Goal: Information Seeking & Learning: Compare options

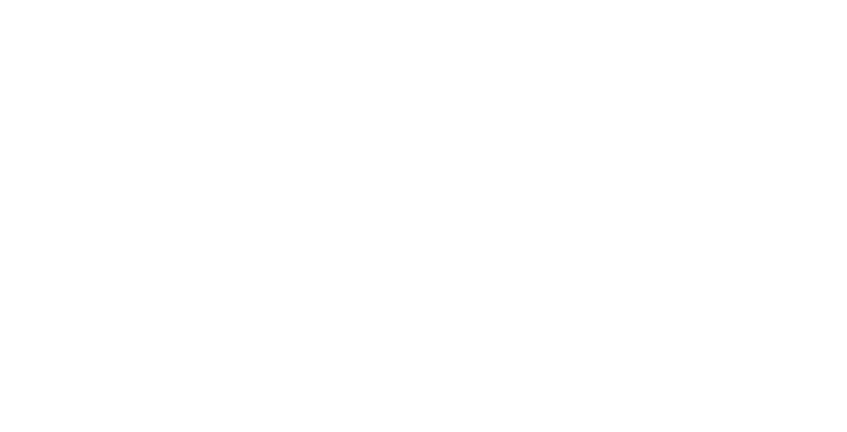
select select "Song"
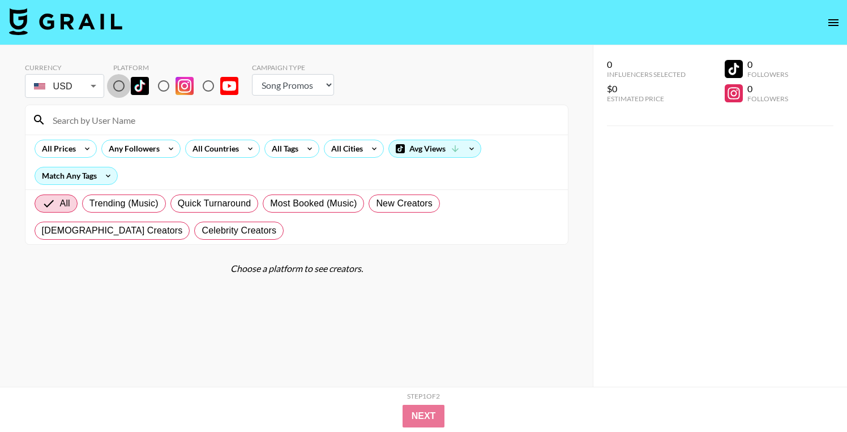
click at [120, 88] on input "radio" at bounding box center [119, 86] width 24 height 24
radio input "true"
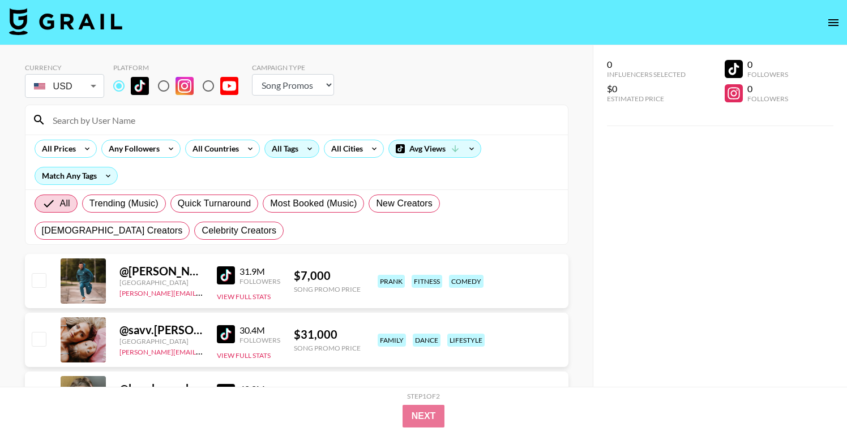
click at [282, 154] on div "All Tags" at bounding box center [283, 148] width 36 height 17
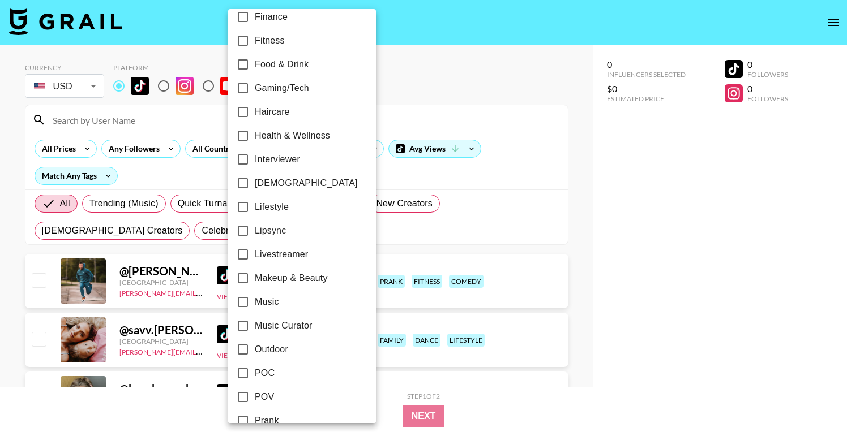
scroll to position [369, 0]
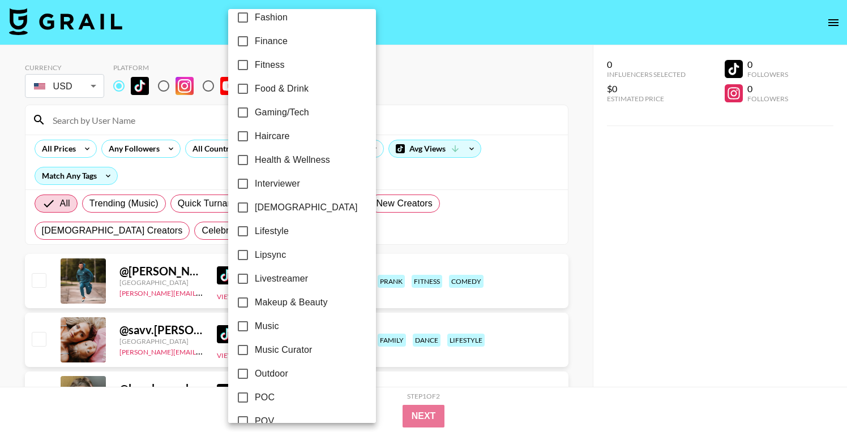
click at [273, 255] on span "Lipsync" at bounding box center [270, 255] width 31 height 14
click at [255, 255] on input "Lipsync" at bounding box center [243, 255] width 24 height 24
checkbox input "true"
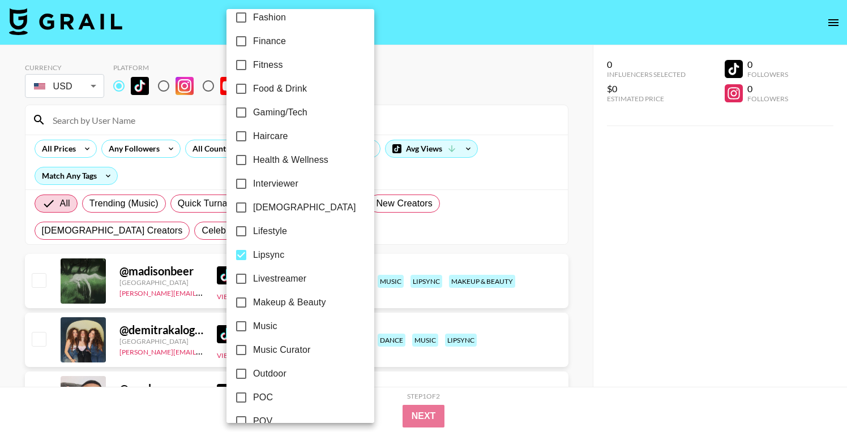
click at [444, 105] on div at bounding box center [423, 216] width 847 height 432
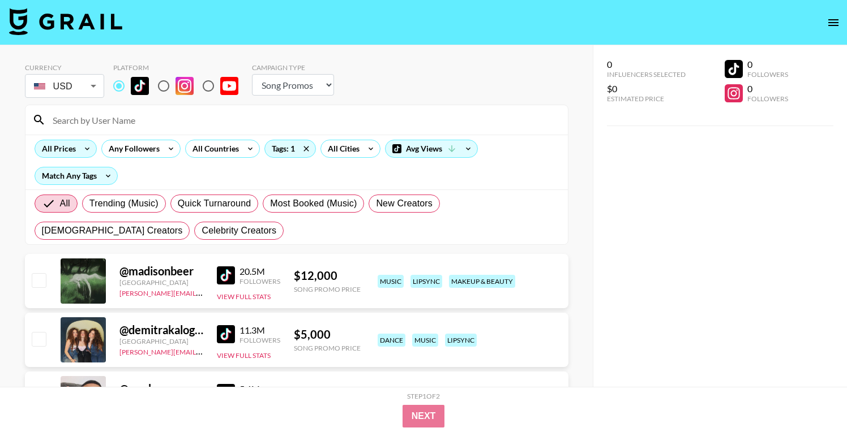
click at [68, 150] on div "All Prices" at bounding box center [56, 148] width 43 height 17
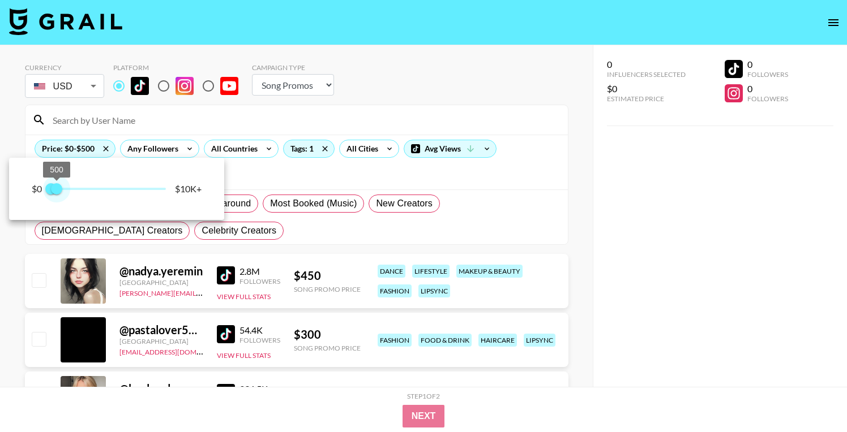
type input "750"
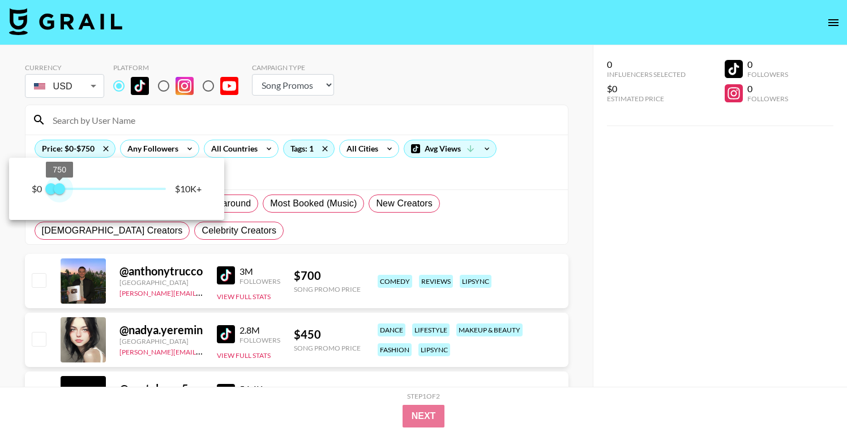
drag, startPoint x: 157, startPoint y: 190, endPoint x: 59, endPoint y: 195, distance: 98.1
click at [59, 195] on span "750" at bounding box center [59, 188] width 11 height 11
click at [431, 90] on div at bounding box center [423, 216] width 847 height 432
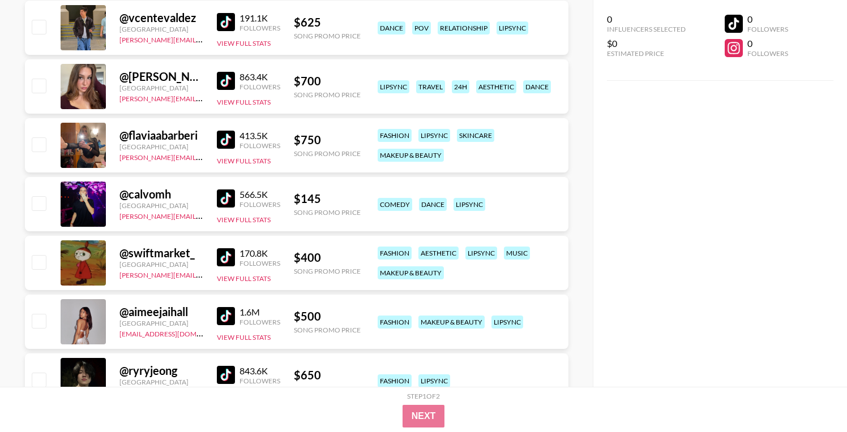
scroll to position [725, 0]
click at [226, 258] on img at bounding box center [226, 257] width 18 height 18
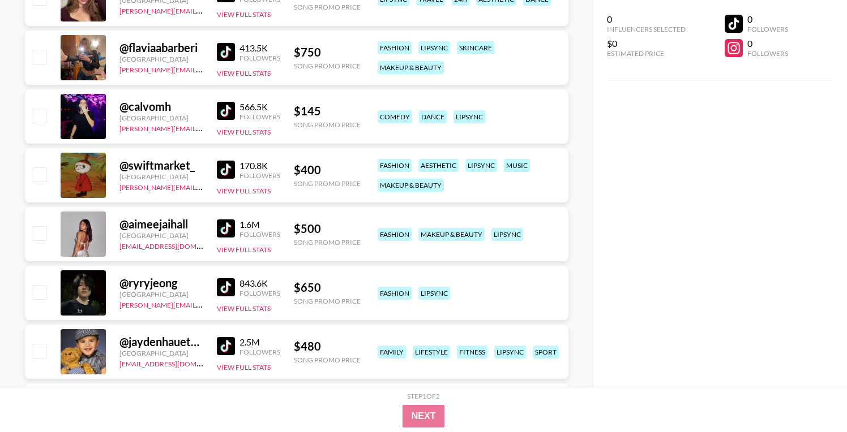
scroll to position [811, 0]
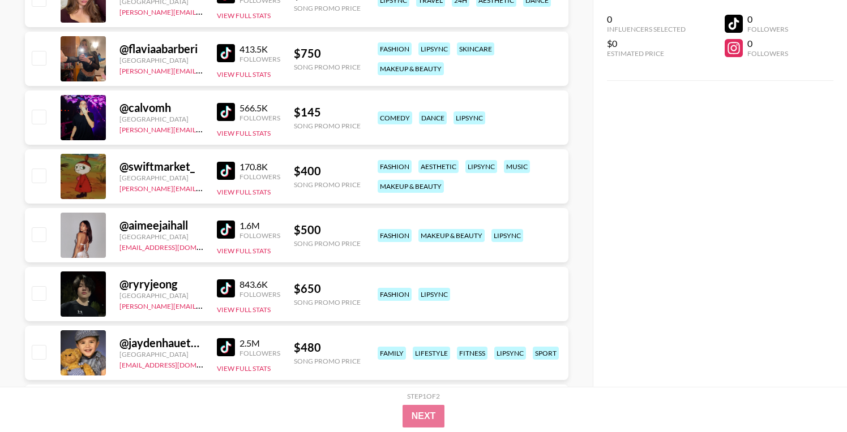
click at [228, 229] on img at bounding box center [226, 230] width 18 height 18
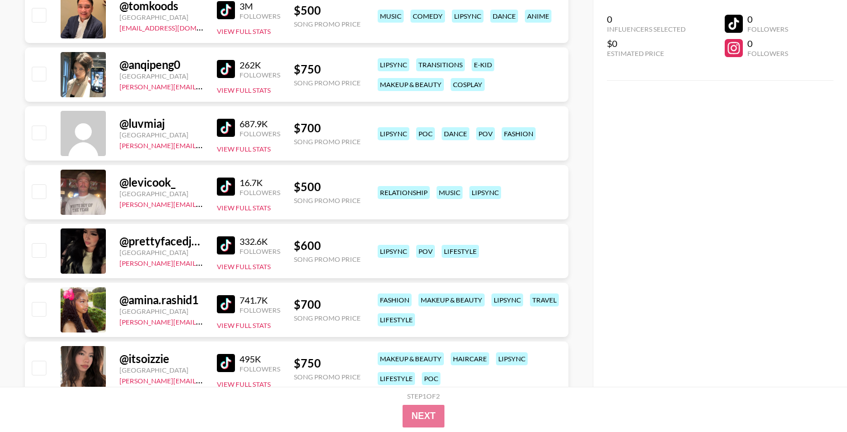
scroll to position [1446, 0]
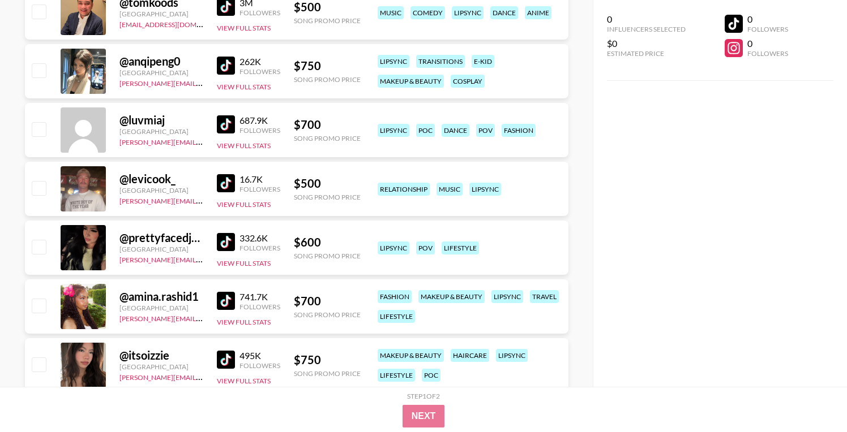
click at [230, 242] on img at bounding box center [226, 242] width 18 height 18
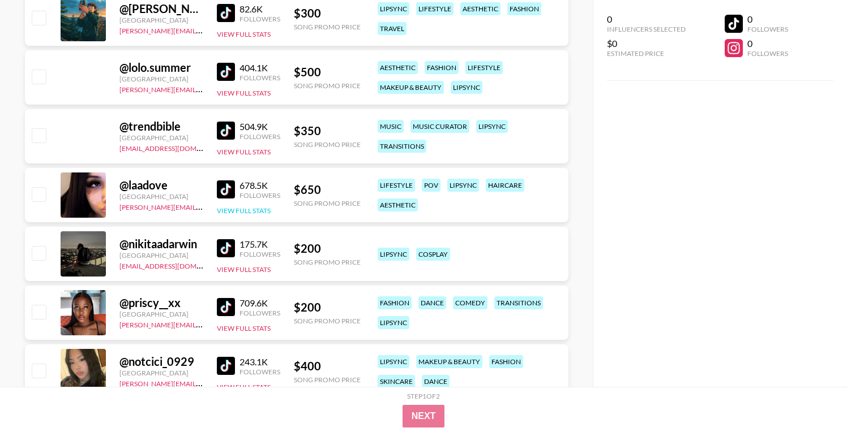
scroll to position [8911, 0]
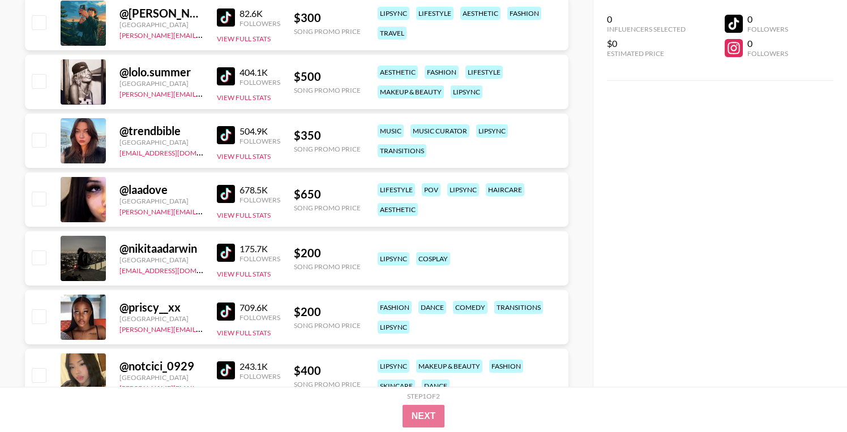
click at [226, 75] on img at bounding box center [226, 76] width 18 height 18
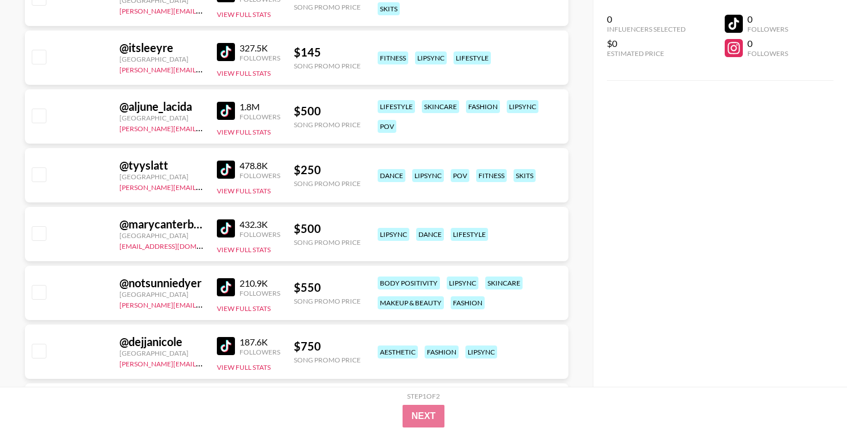
scroll to position [11350, 0]
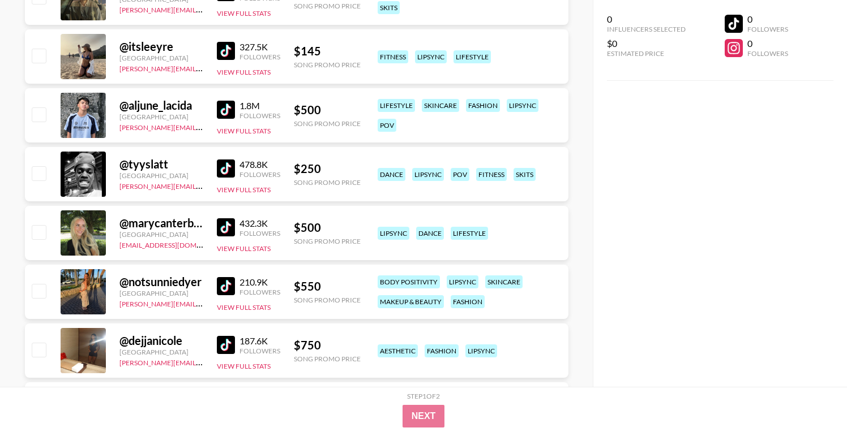
click at [230, 226] on img at bounding box center [226, 227] width 18 height 18
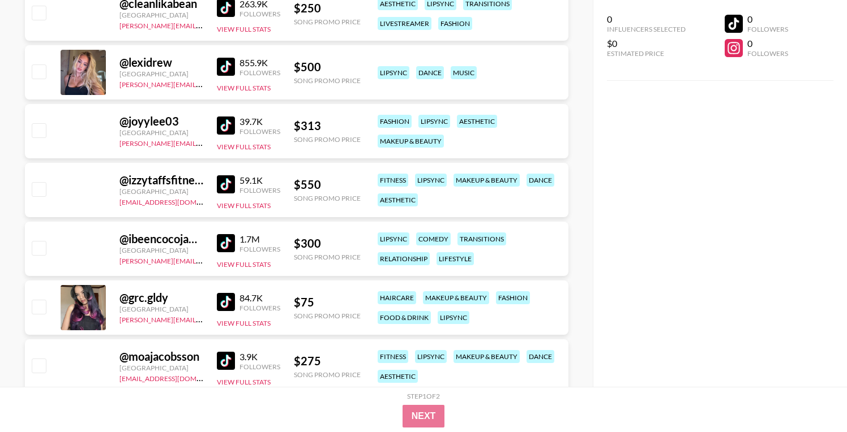
scroll to position [16104, 0]
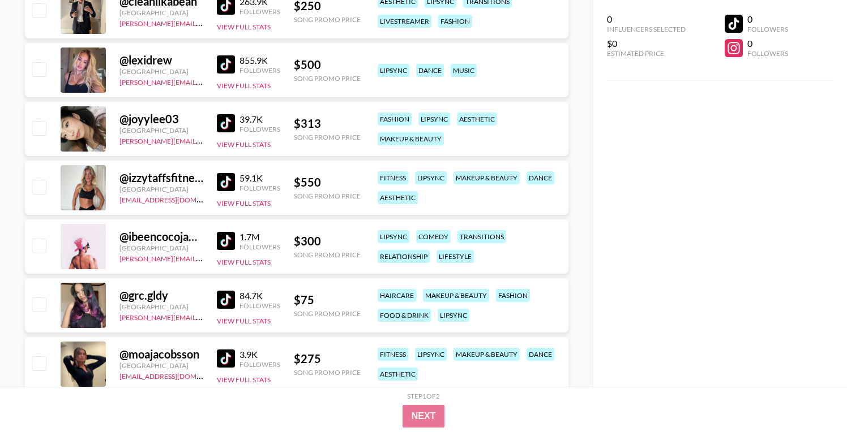
click at [231, 66] on img at bounding box center [226, 64] width 18 height 18
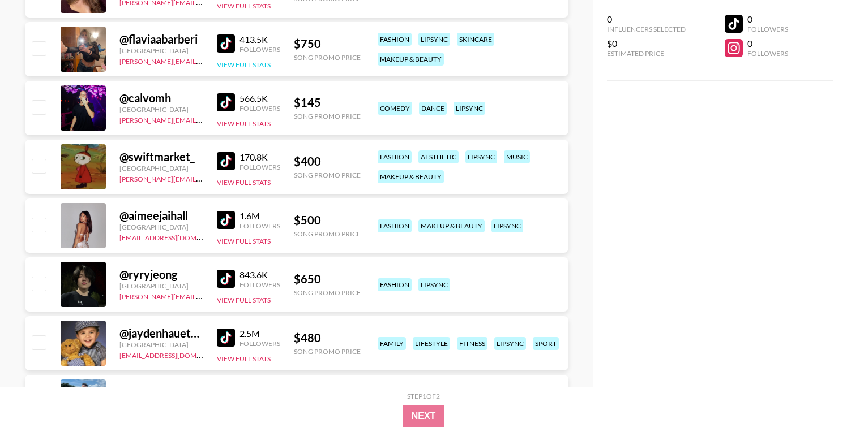
scroll to position [837, 0]
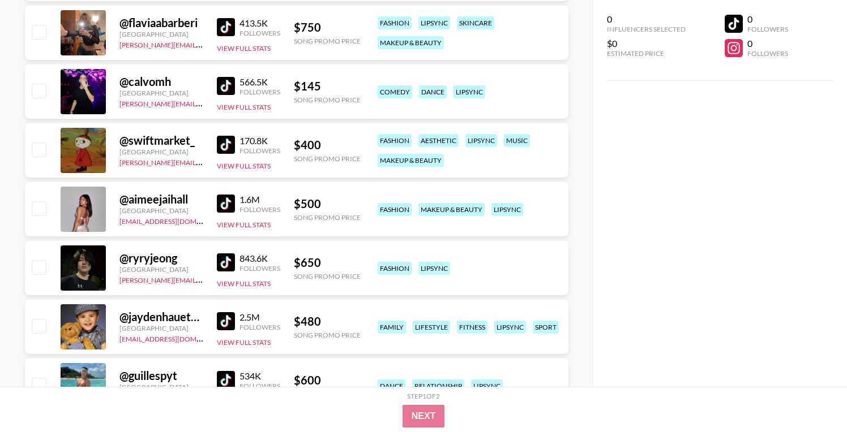
click at [229, 141] on img at bounding box center [226, 145] width 18 height 18
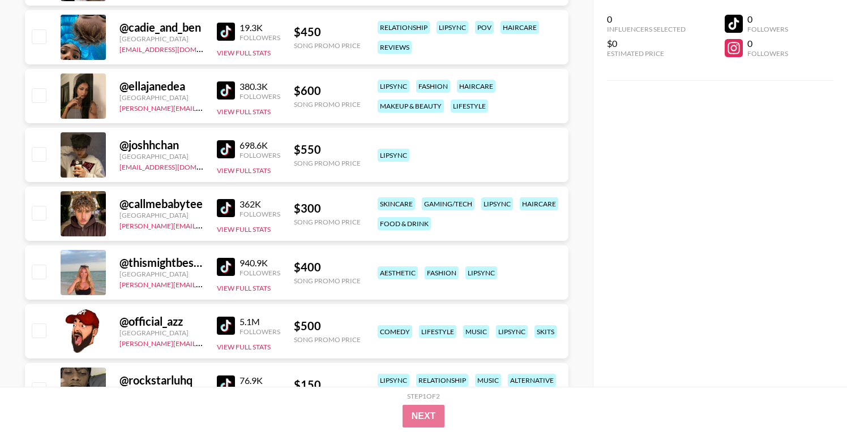
scroll to position [2247, 0]
